Goal: Information Seeking & Learning: Learn about a topic

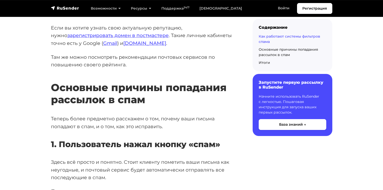
scroll to position [1605, 0]
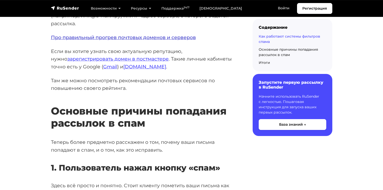
click at [74, 34] on link "Про правильный прогрев почтовых доменов и серверов" at bounding box center [123, 37] width 145 height 6
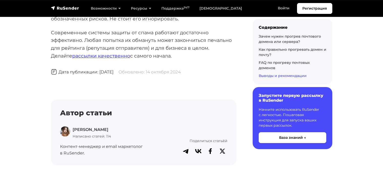
scroll to position [2690, 0]
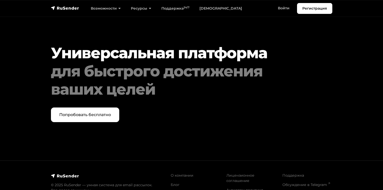
scroll to position [514, 0]
